Goal: Navigation & Orientation: Find specific page/section

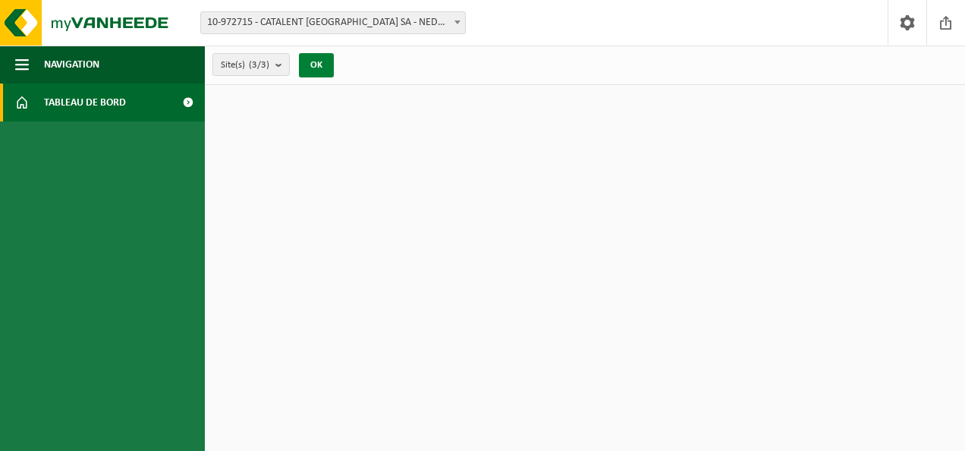
click at [309, 70] on button "OK" at bounding box center [316, 65] width 35 height 24
click at [322, 75] on button "OK" at bounding box center [316, 65] width 35 height 24
click at [164, 102] on link "Tableau de bord" at bounding box center [102, 102] width 205 height 38
click at [323, 55] on button "OK" at bounding box center [316, 65] width 35 height 24
